Goal: Transaction & Acquisition: Download file/media

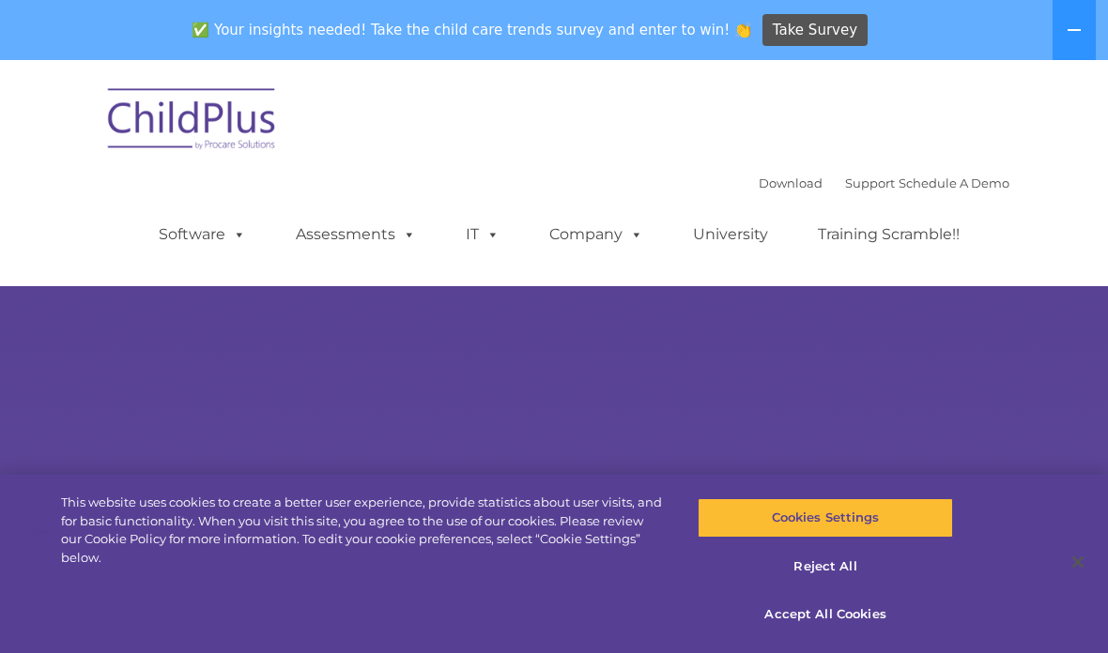
select select "MEDIUM"
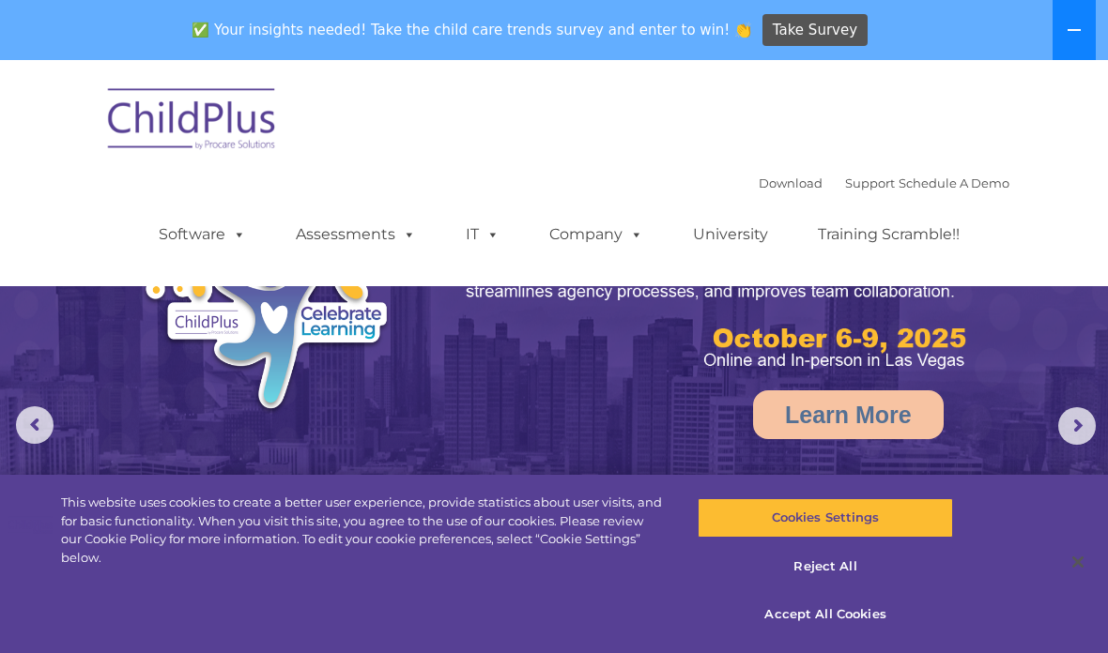
click at [1071, 21] on button at bounding box center [1073, 30] width 43 height 60
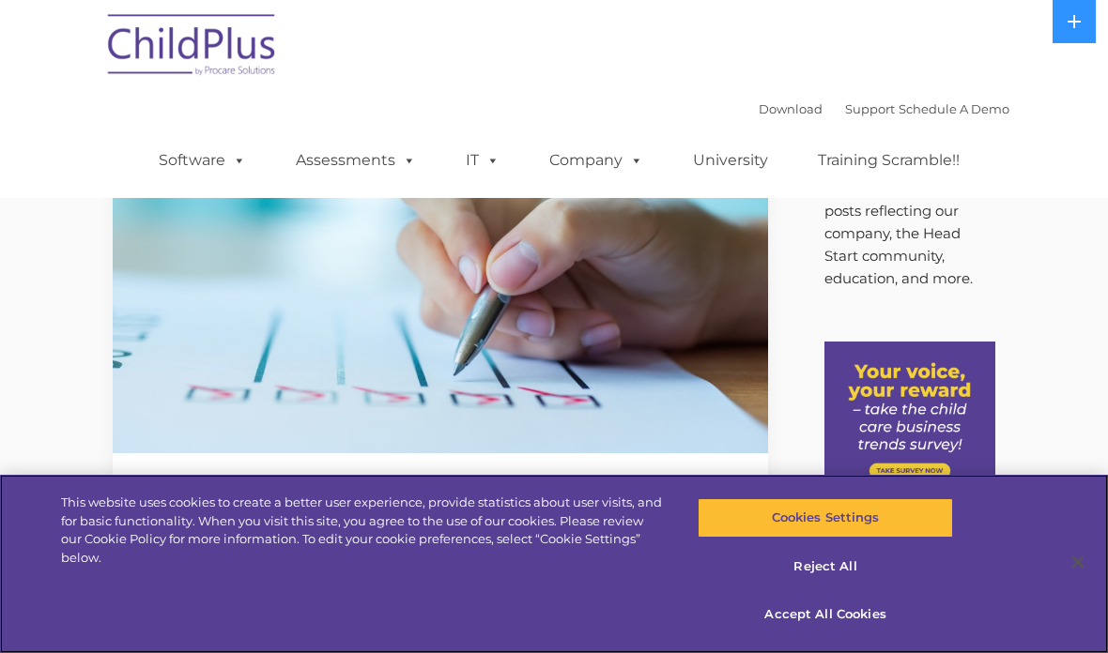
scroll to position [41, 0]
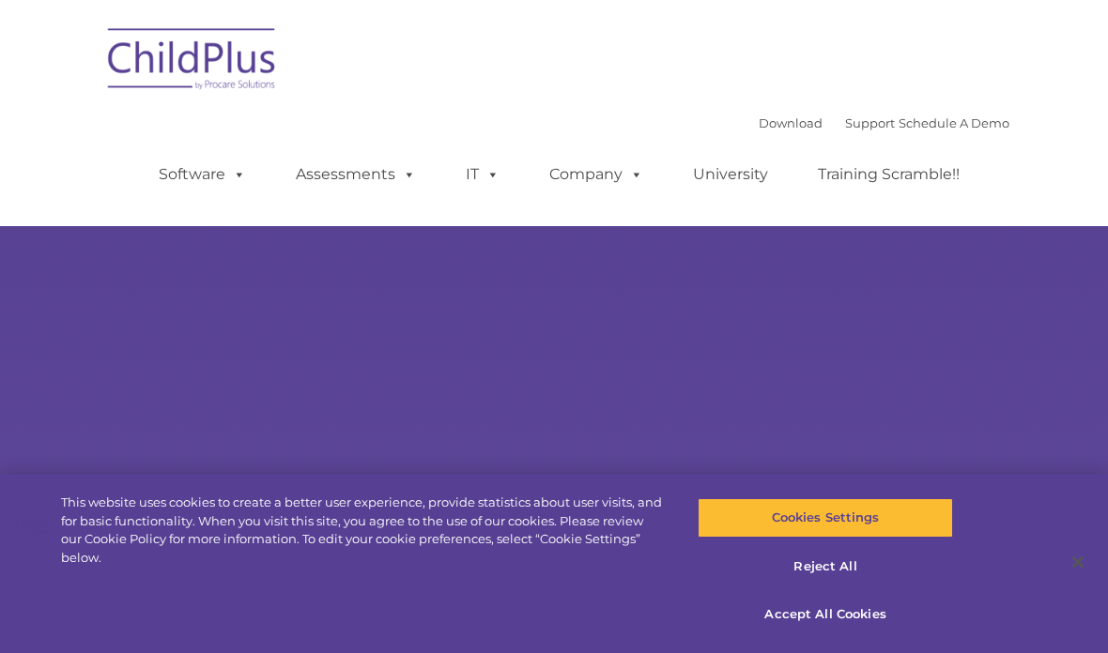
type input ""
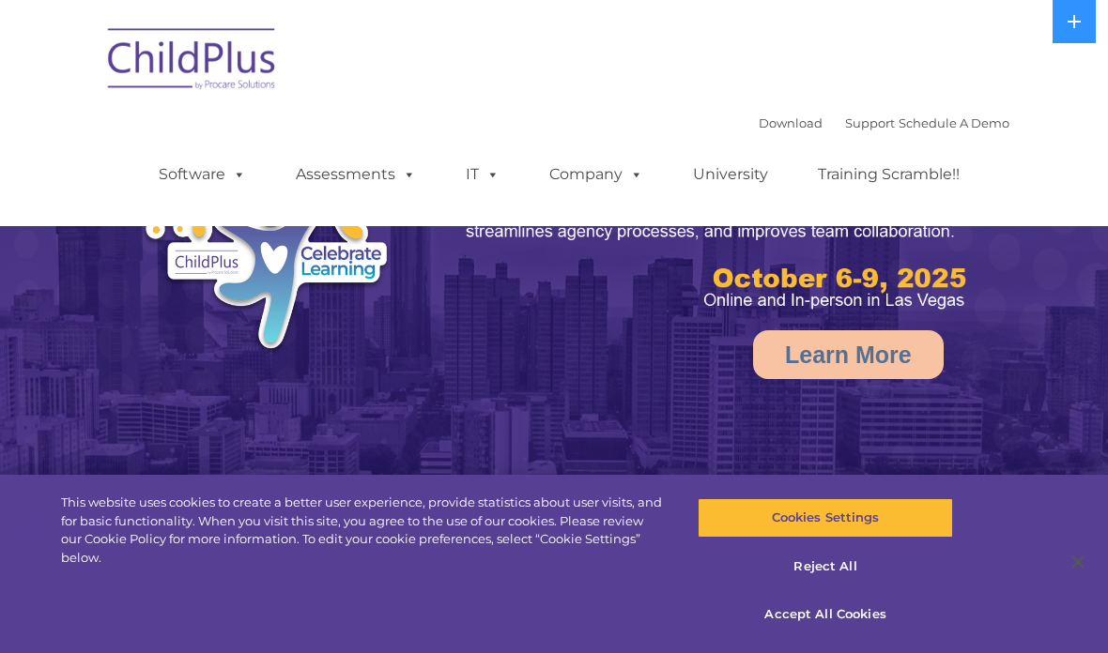
select select "MEDIUM"
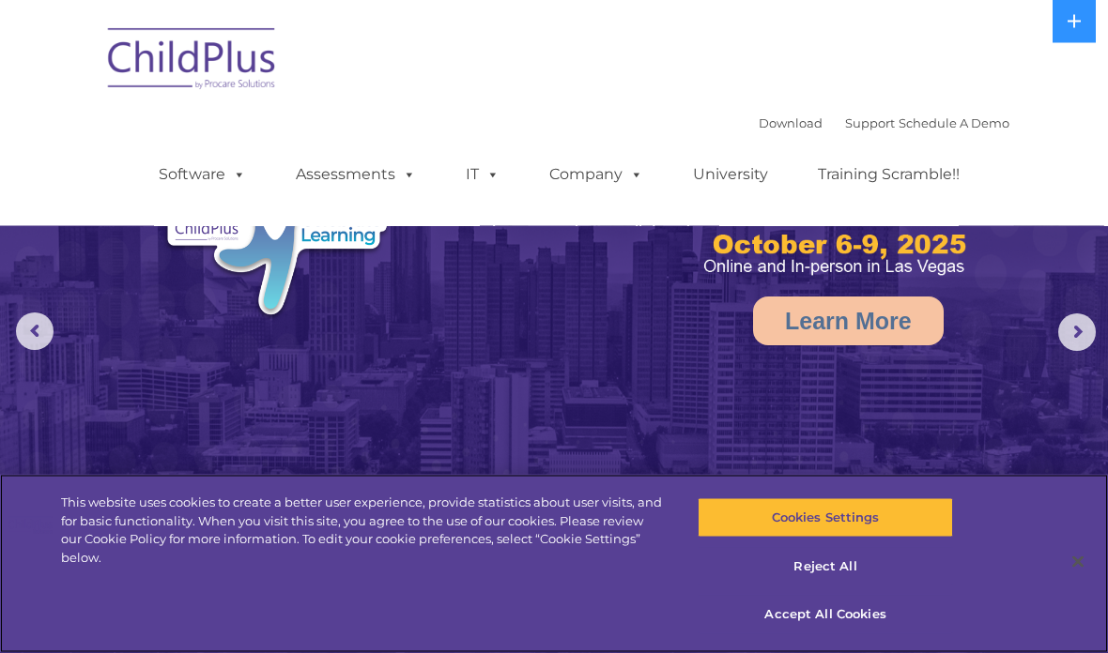
scroll to position [34, 0]
click at [818, 634] on button "Accept All Cookies" at bounding box center [824, 614] width 254 height 39
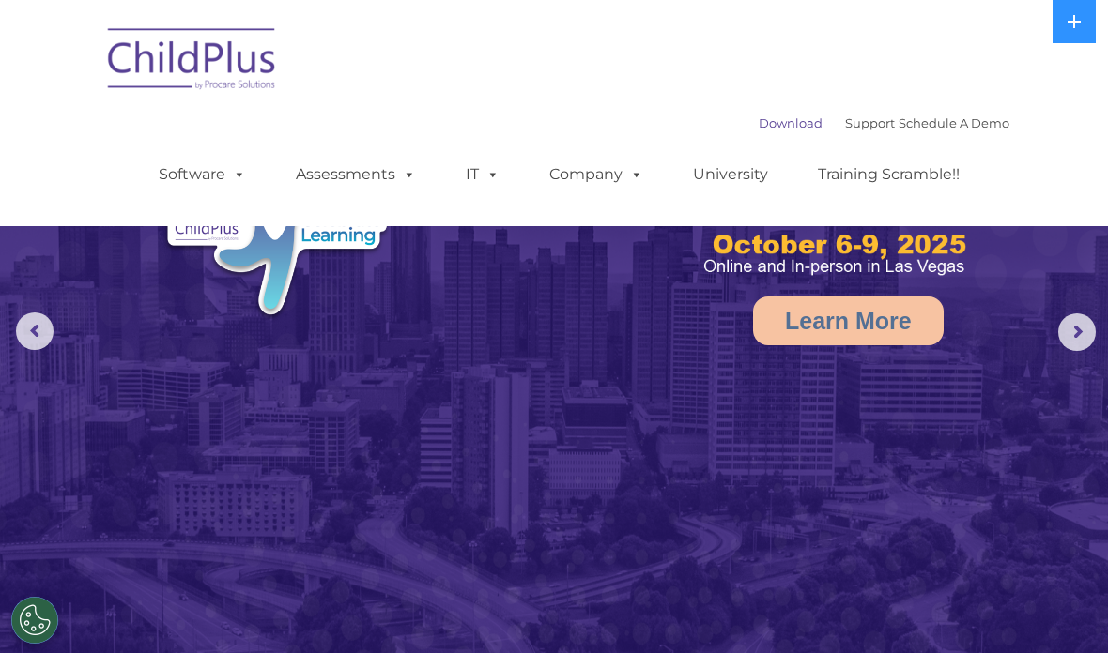
click at [770, 125] on link "Download" at bounding box center [790, 122] width 64 height 15
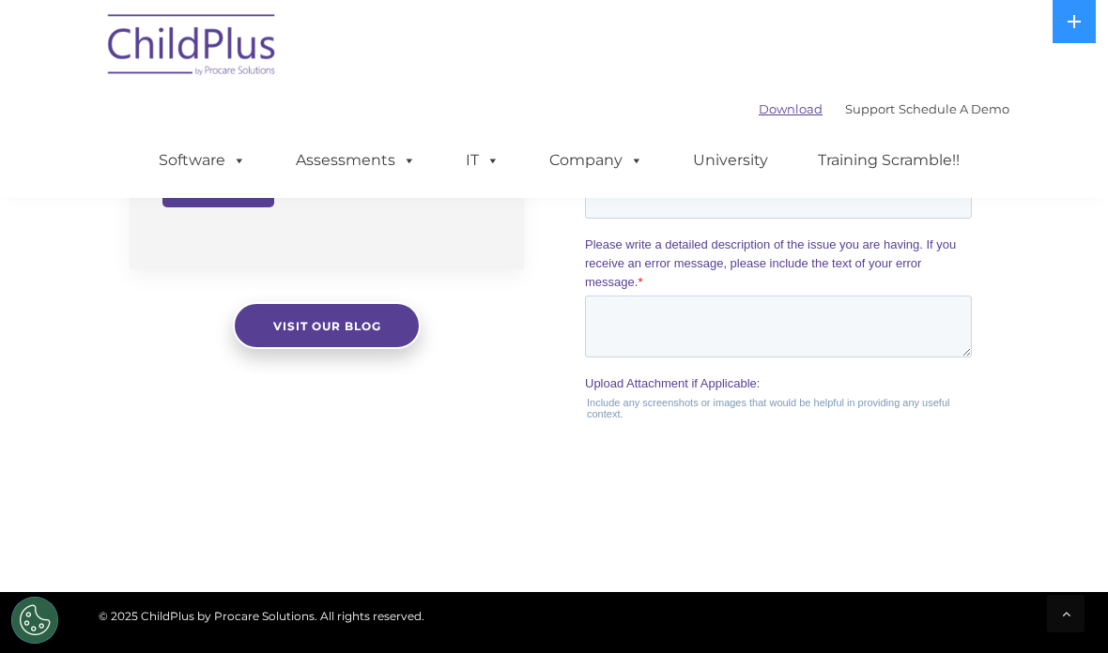
scroll to position [1871, 0]
